Goal: Information Seeking & Learning: Learn about a topic

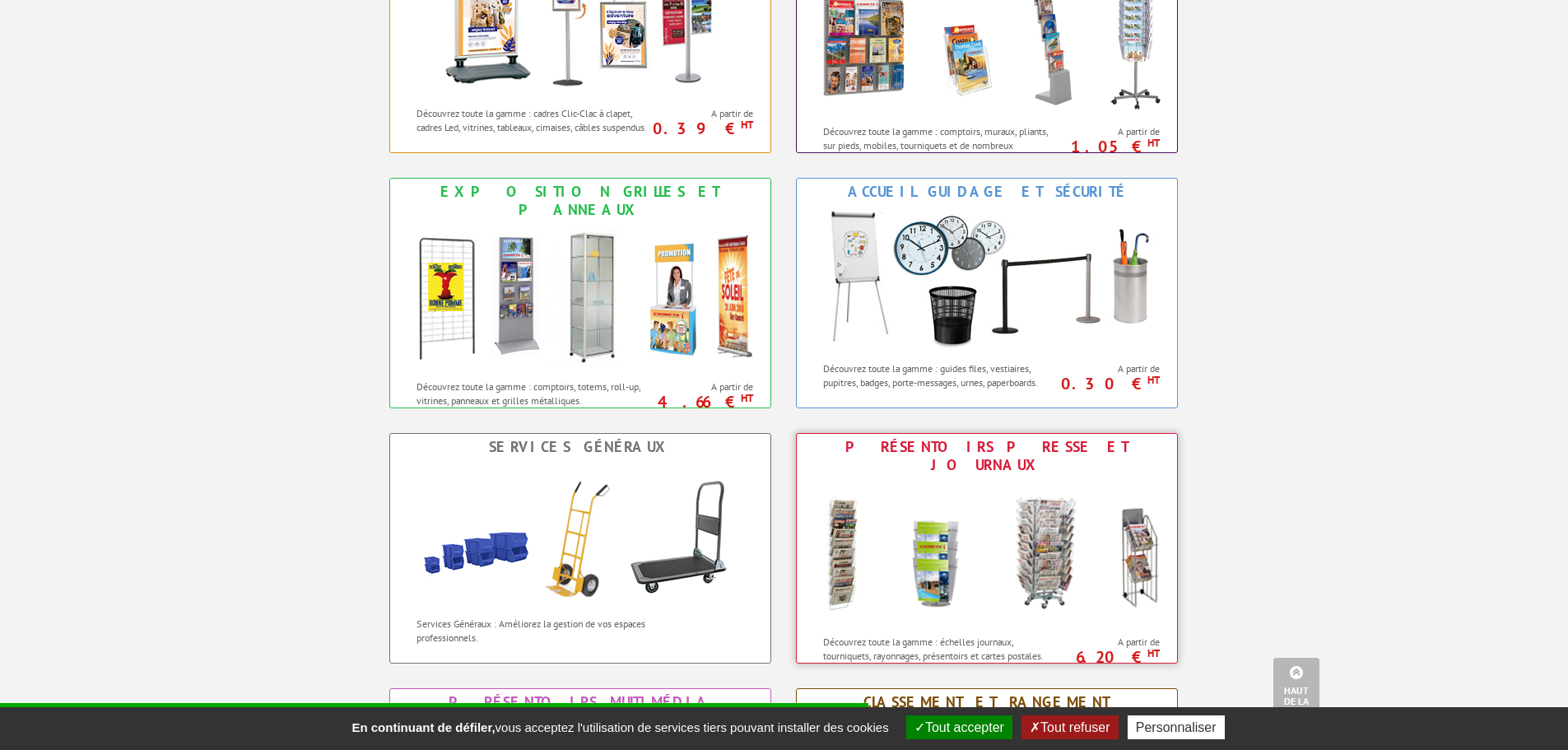
scroll to position [823, 0]
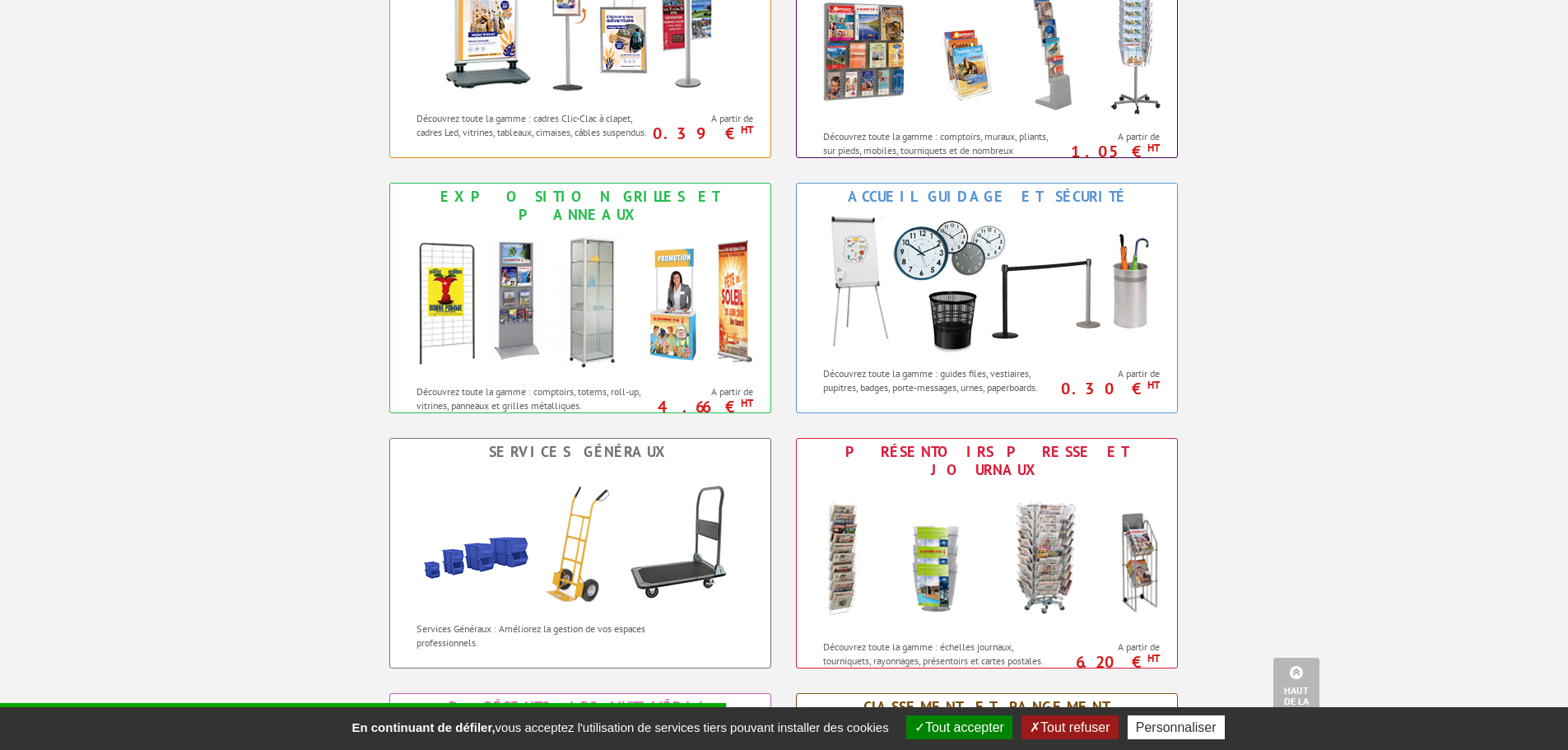
click at [966, 722] on button "Tout accepter" at bounding box center [958, 727] width 106 height 24
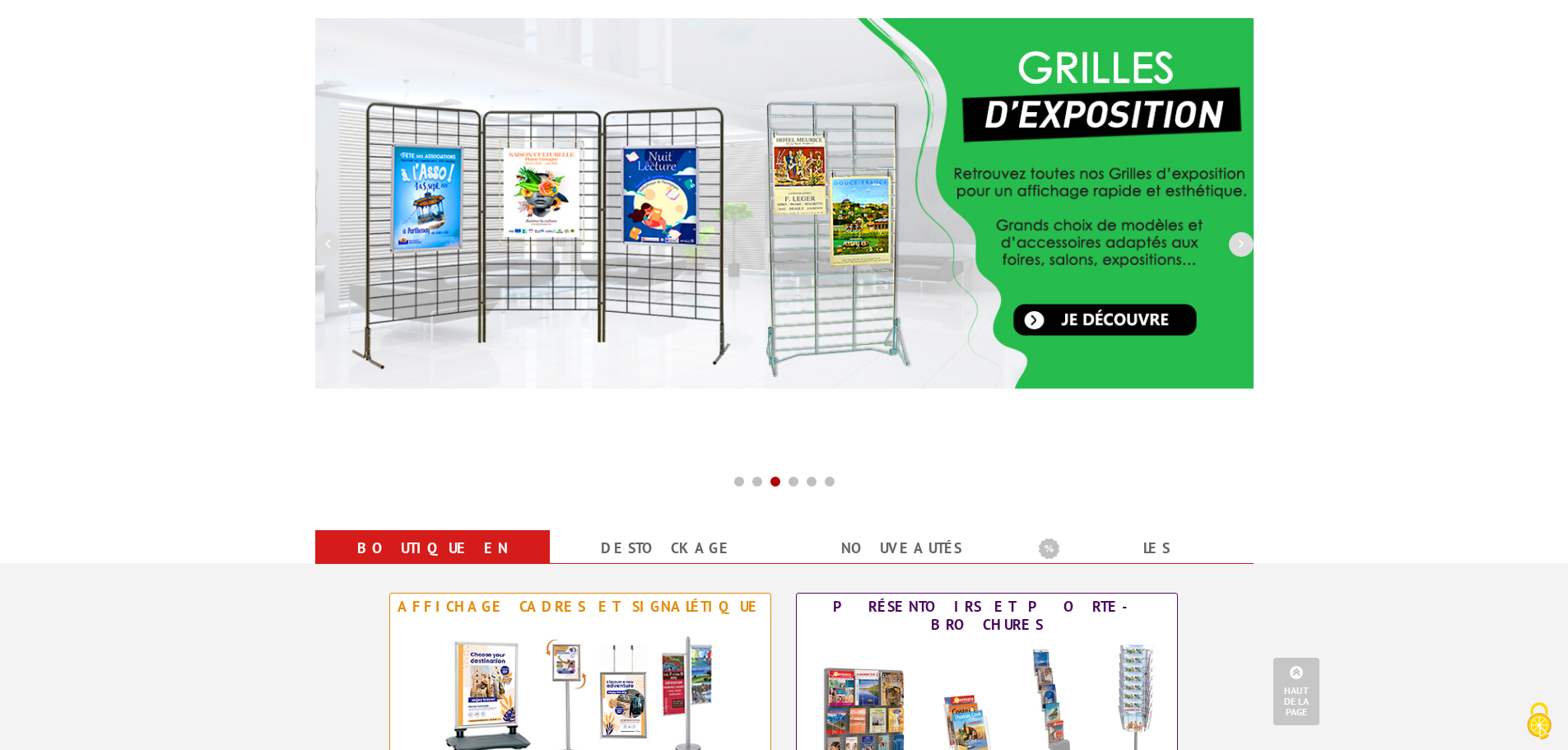
scroll to position [0, 0]
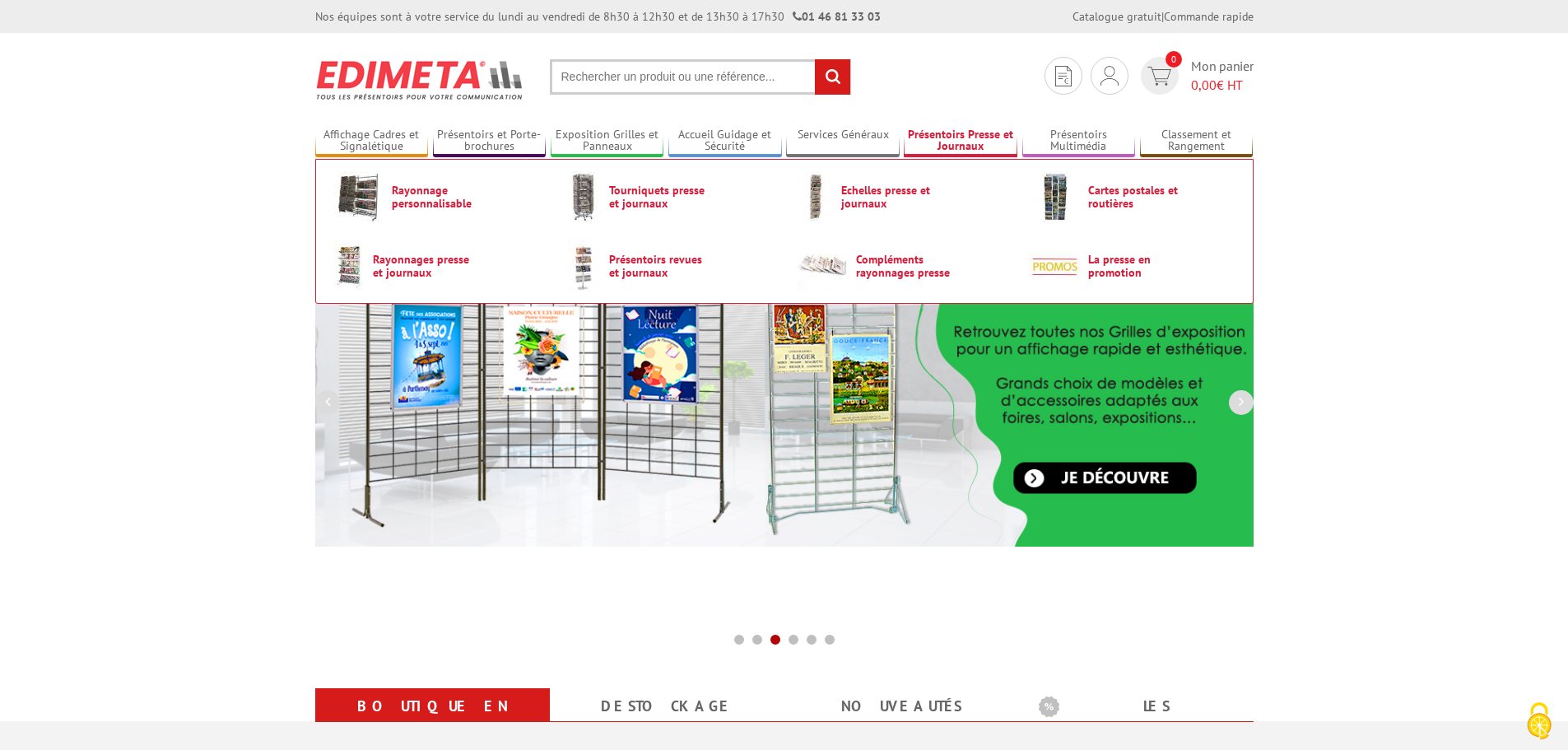
click at [963, 139] on link "Présentoirs Presse et Journaux" at bounding box center [959, 141] width 113 height 28
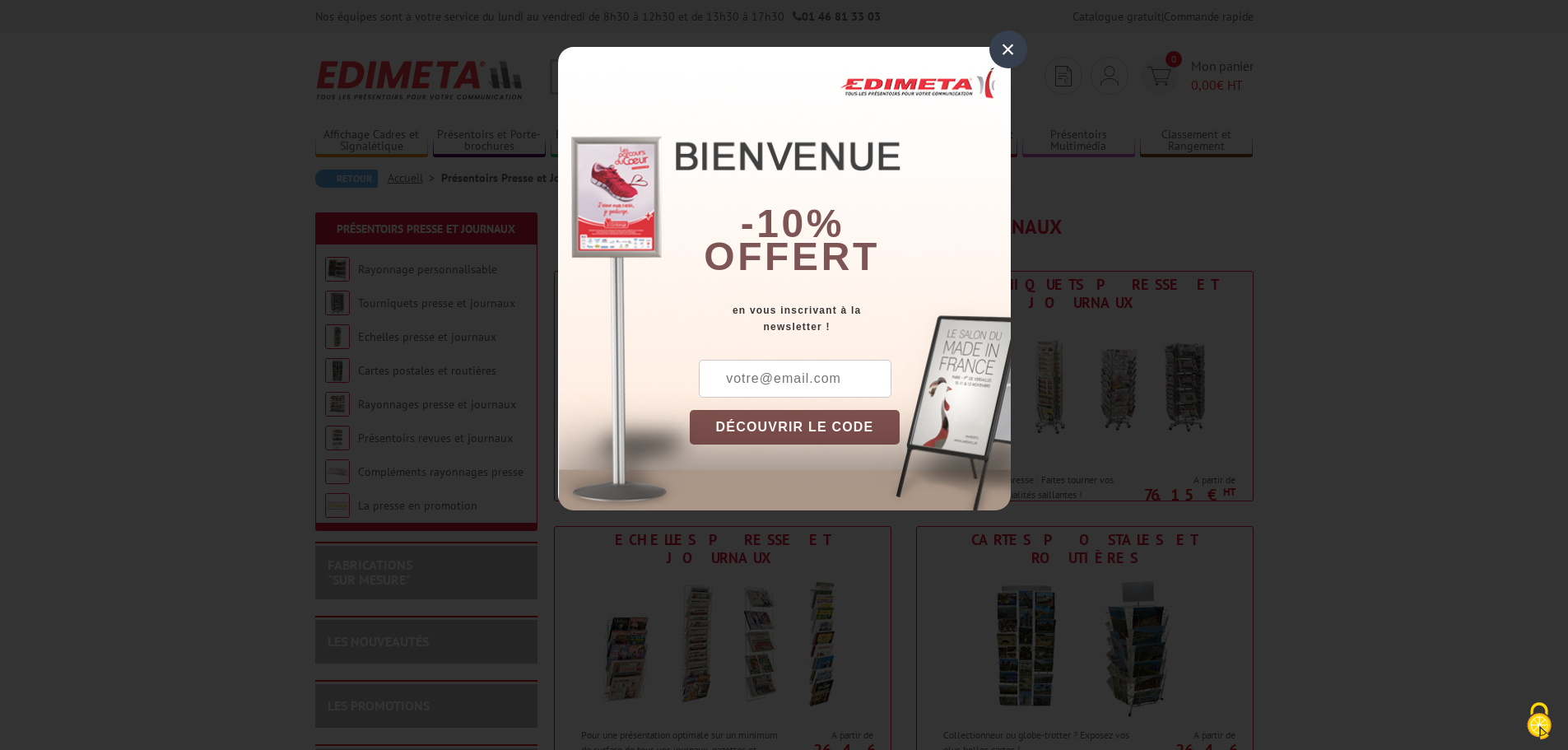
click at [1009, 51] on div "×" at bounding box center [1008, 50] width 38 height 38
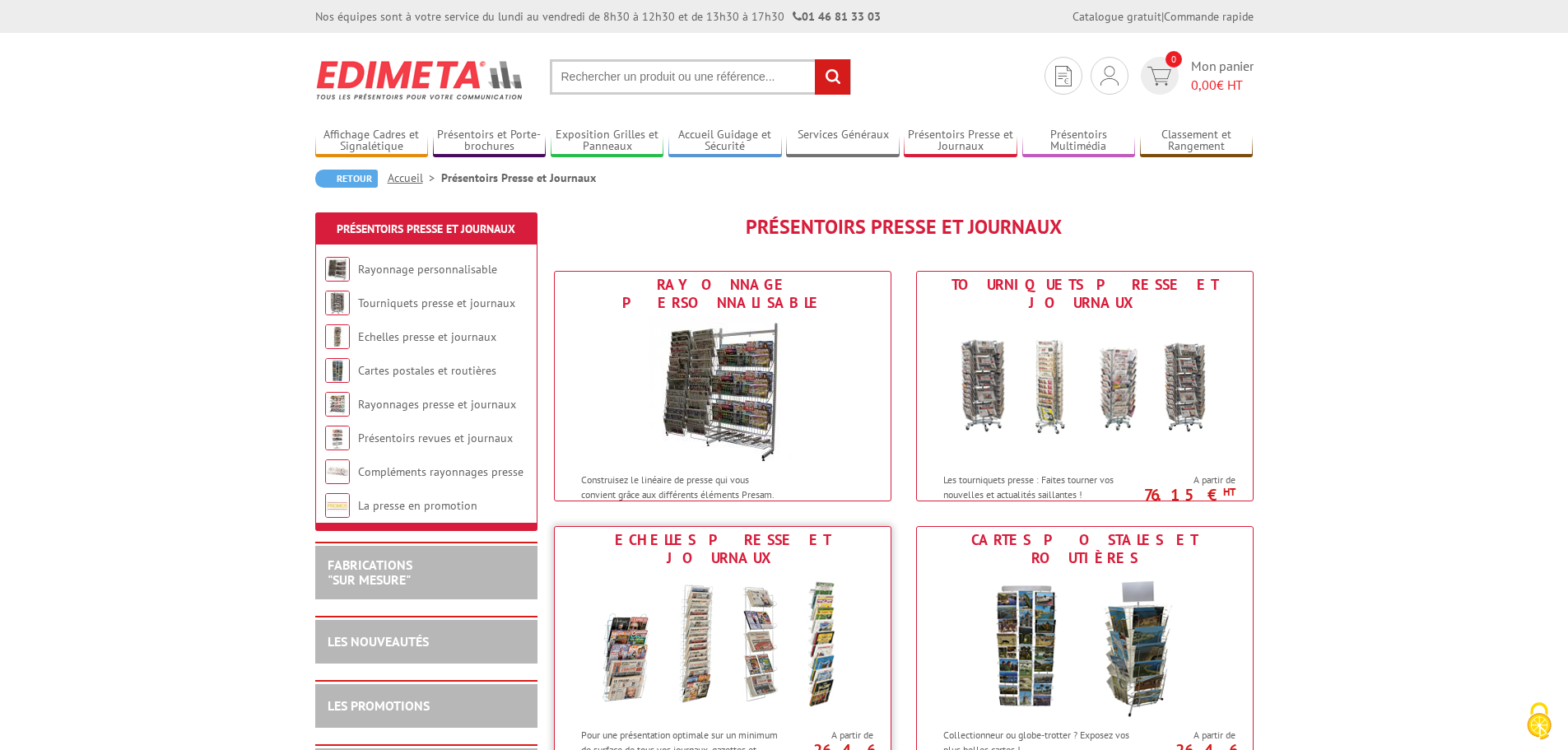
click at [696, 630] on img at bounding box center [723, 644] width 305 height 148
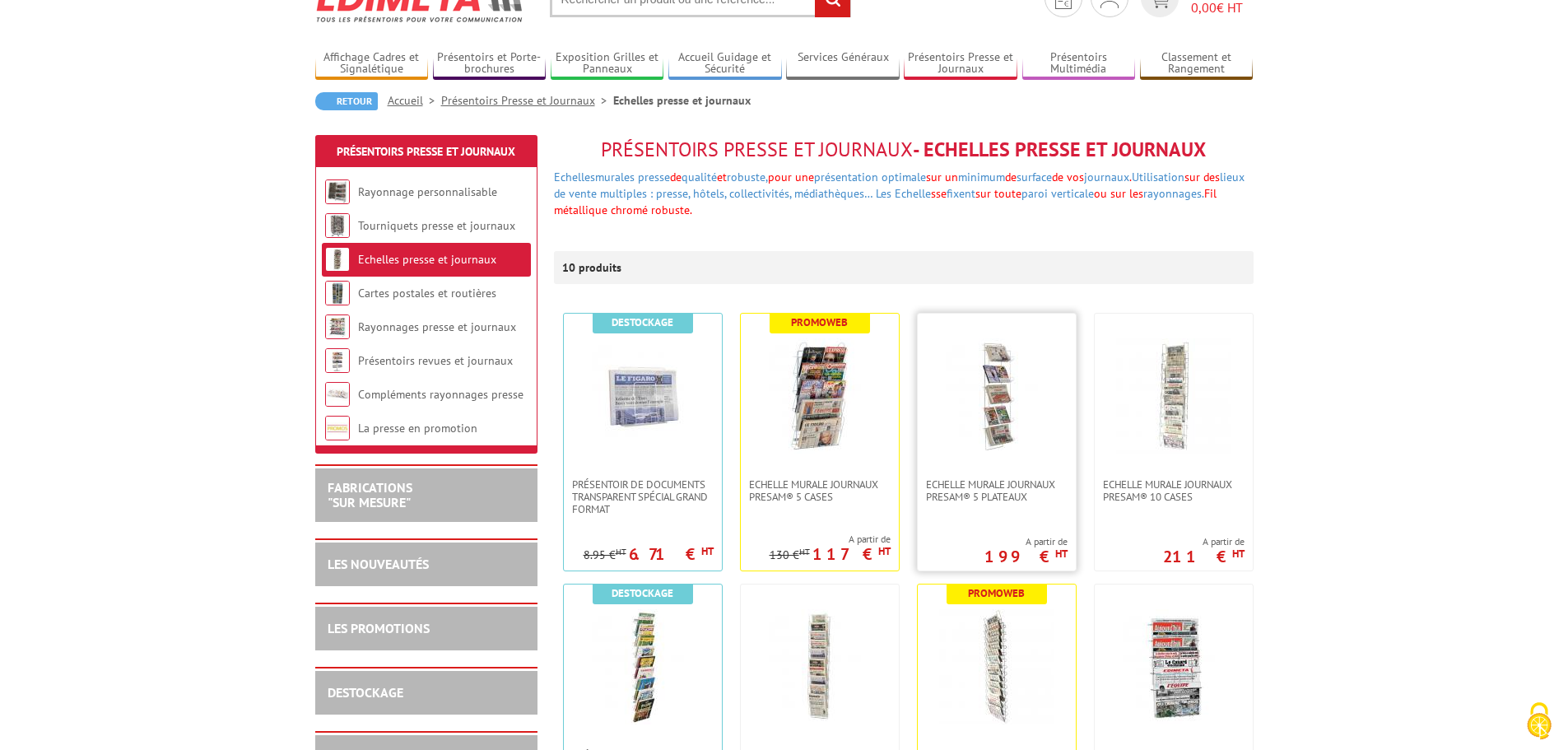
scroll to position [247, 0]
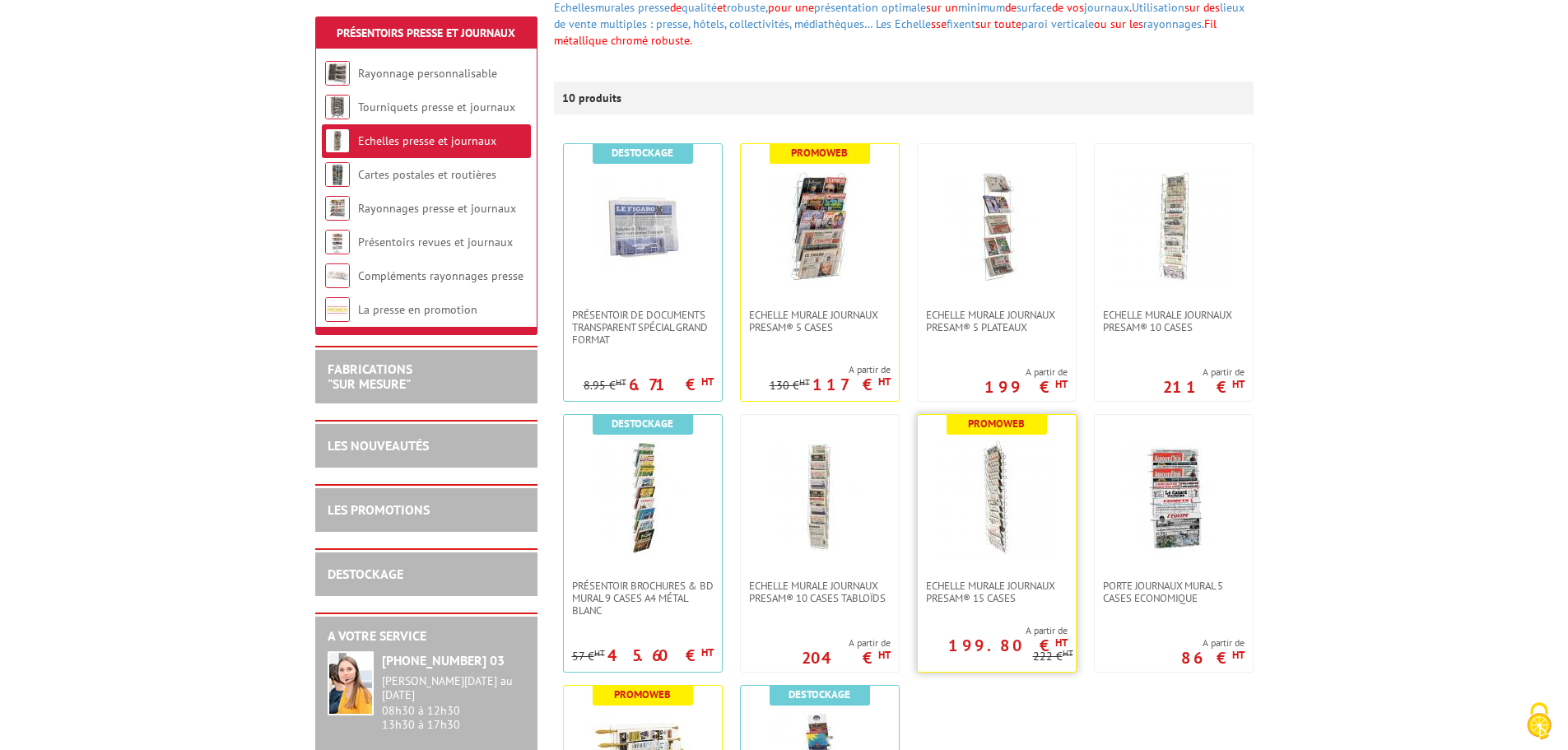
click at [995, 503] on img at bounding box center [996, 497] width 115 height 115
click at [995, 502] on img at bounding box center [996, 497] width 115 height 115
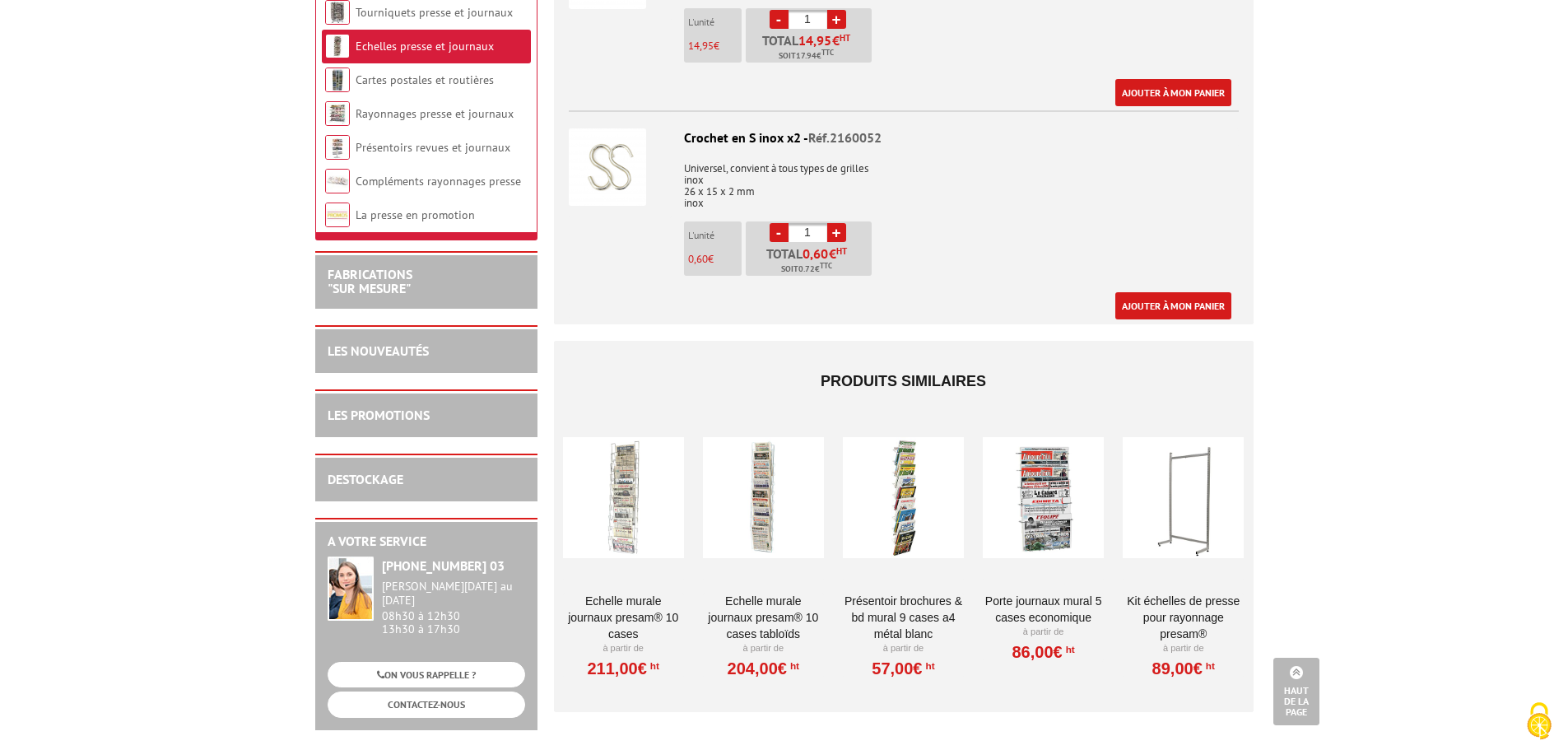
scroll to position [1070, 0]
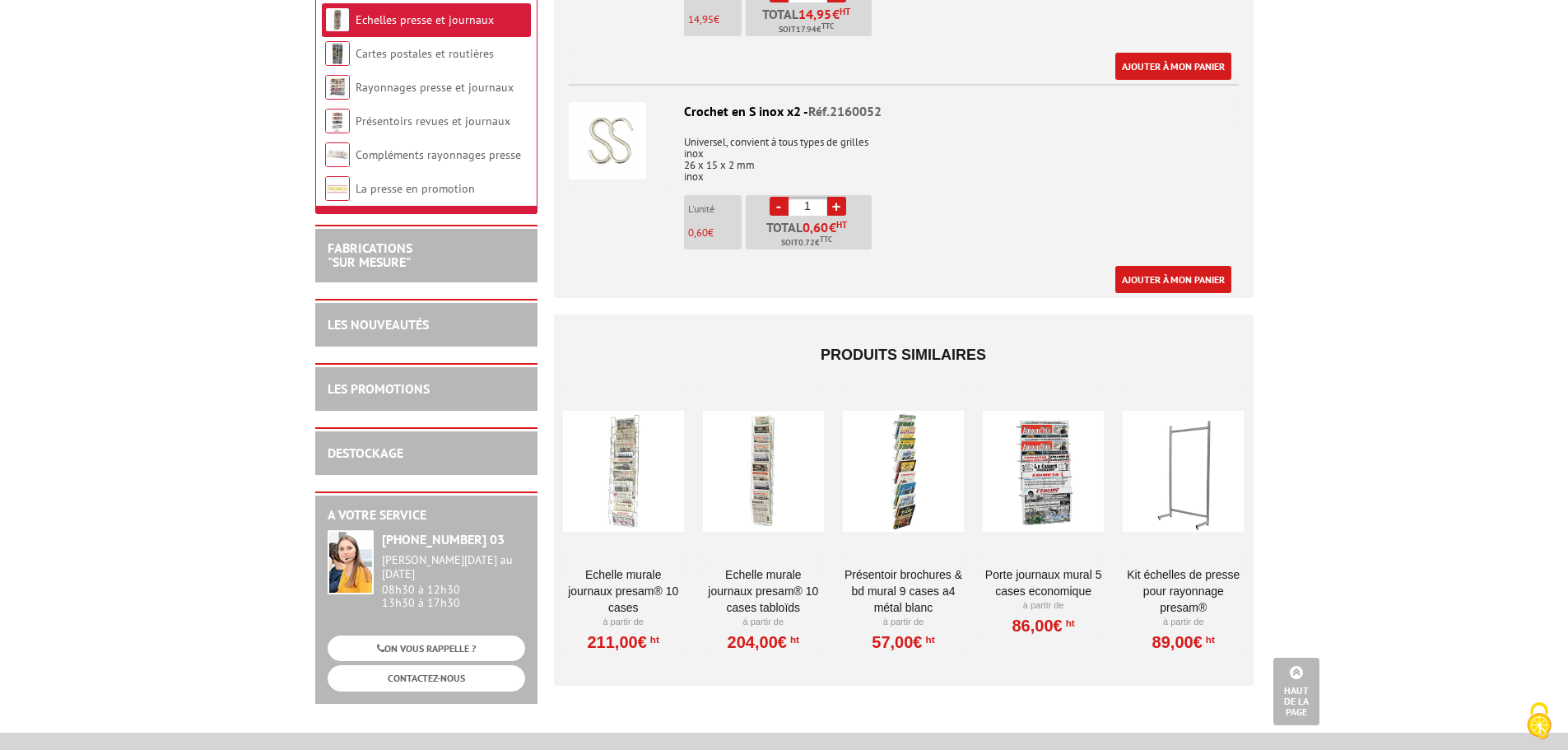
click at [1056, 494] on div at bounding box center [1042, 472] width 121 height 165
click at [1055, 494] on div at bounding box center [1042, 472] width 121 height 165
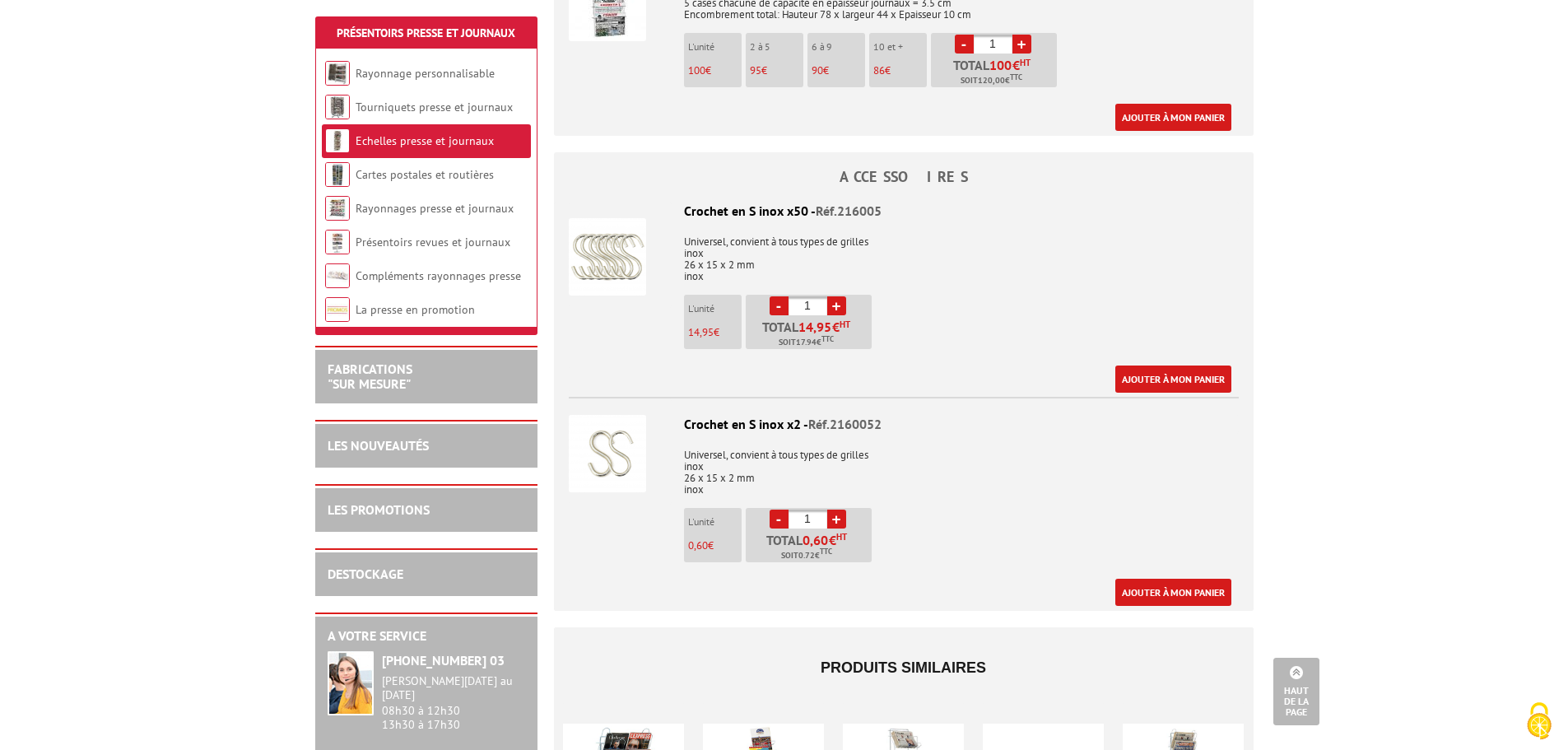
scroll to position [740, 0]
